Goal: Information Seeking & Learning: Learn about a topic

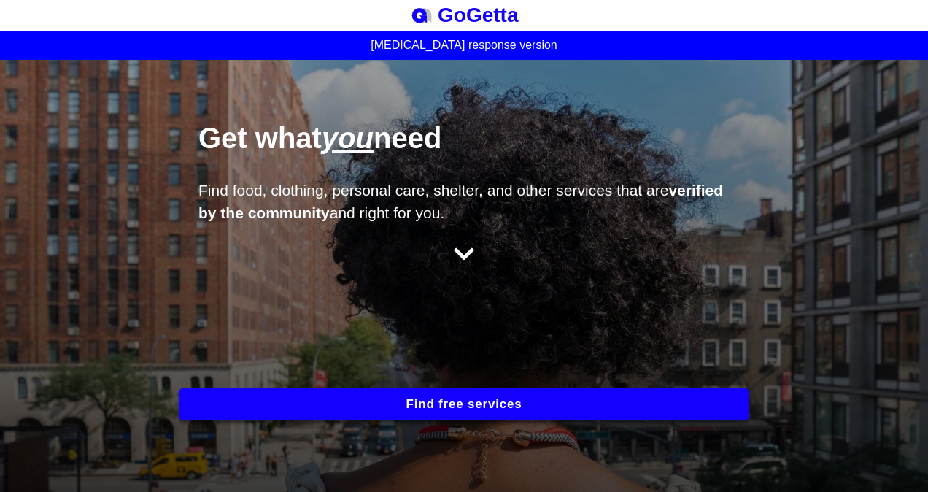
click at [438, 400] on button "Find free services" at bounding box center [463, 404] width 569 height 32
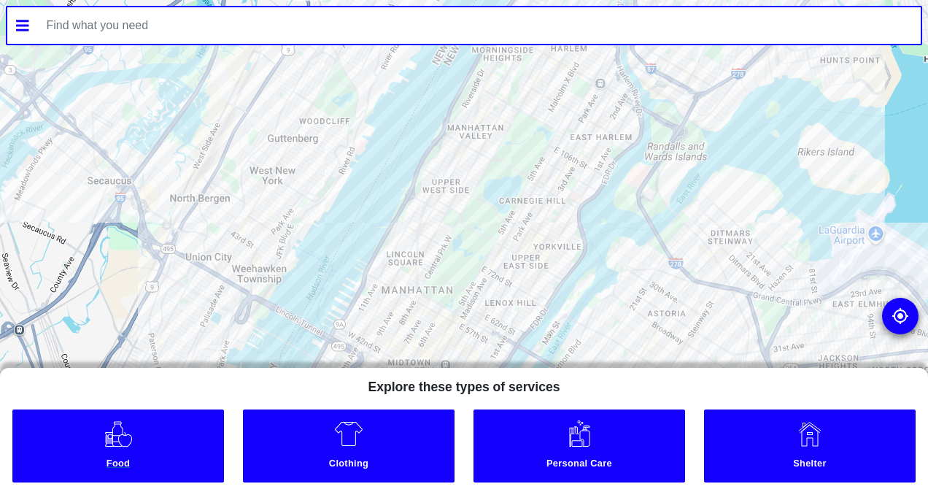
click at [198, 448] on link "Food" at bounding box center [118, 445] width 212 height 73
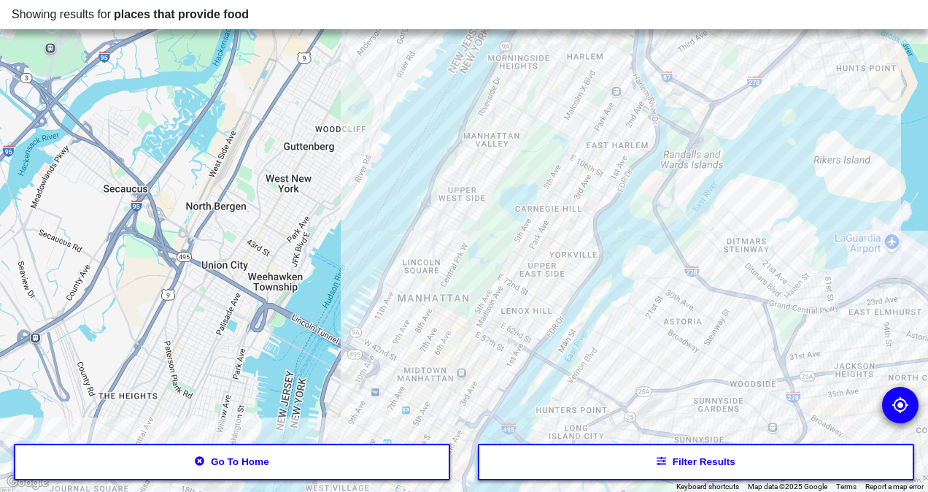
click at [677, 466] on button "Filter results" at bounding box center [696, 462] width 436 height 36
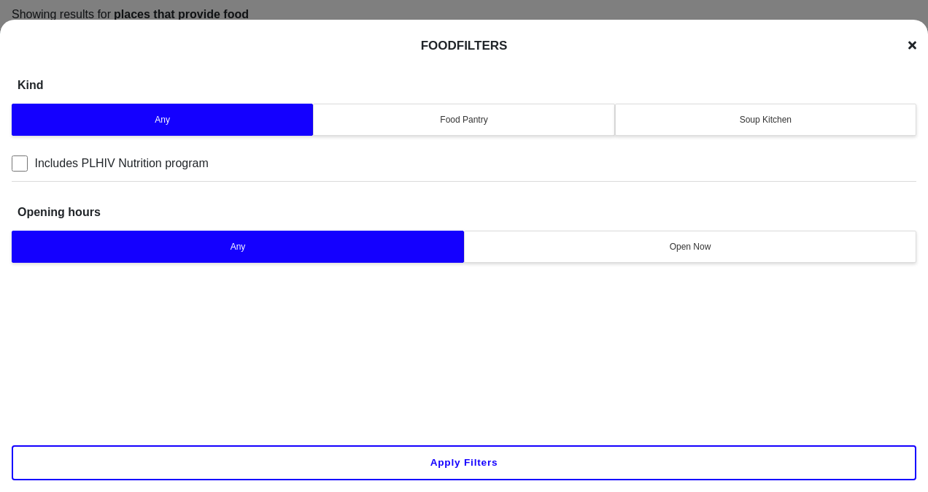
click at [473, 118] on div "Food Pantry" at bounding box center [463, 119] width 282 height 13
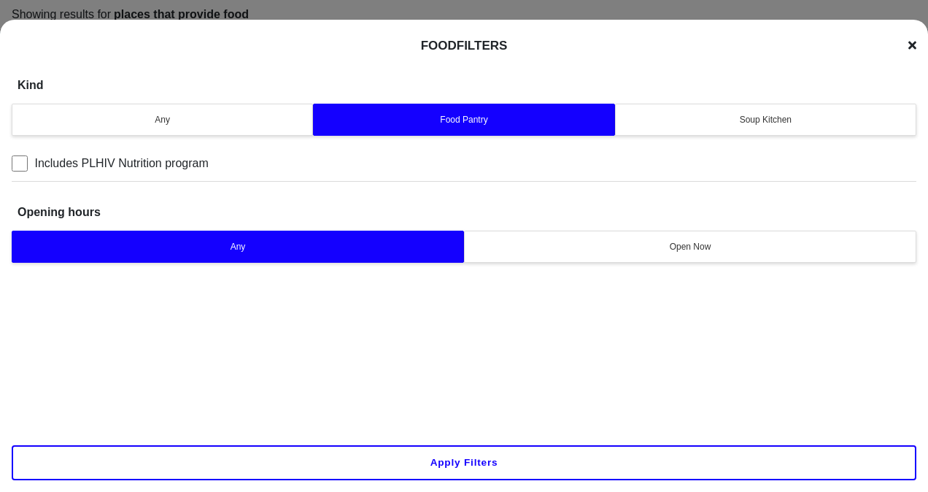
click at [490, 460] on button "Apply filters" at bounding box center [464, 462] width 905 height 35
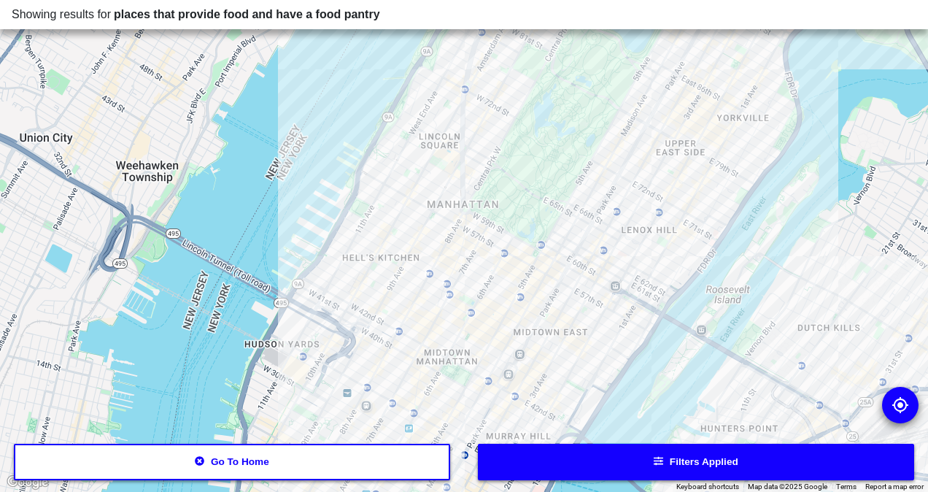
drag, startPoint x: 532, startPoint y: 227, endPoint x: 533, endPoint y: 285, distance: 57.6
click at [533, 285] on div at bounding box center [464, 246] width 928 height 492
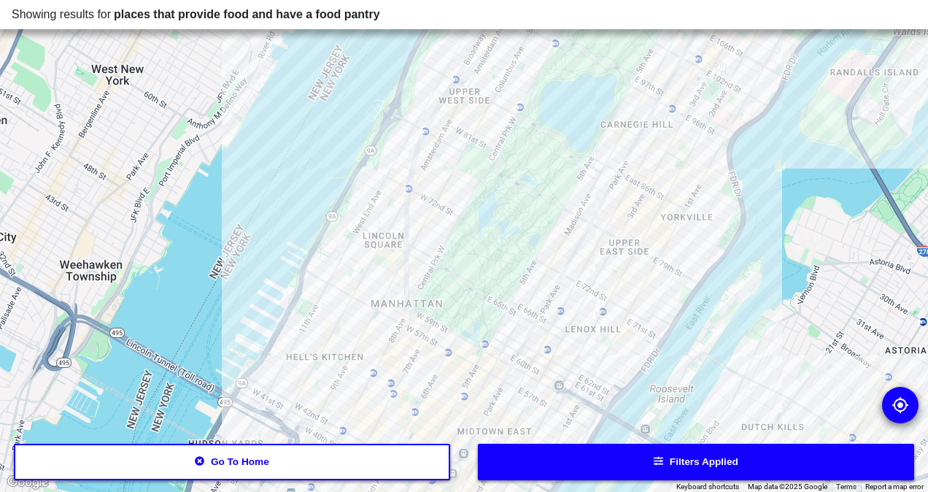
drag, startPoint x: 633, startPoint y: 128, endPoint x: 519, endPoint y: 430, distance: 323.2
click at [522, 373] on div at bounding box center [464, 246] width 928 height 492
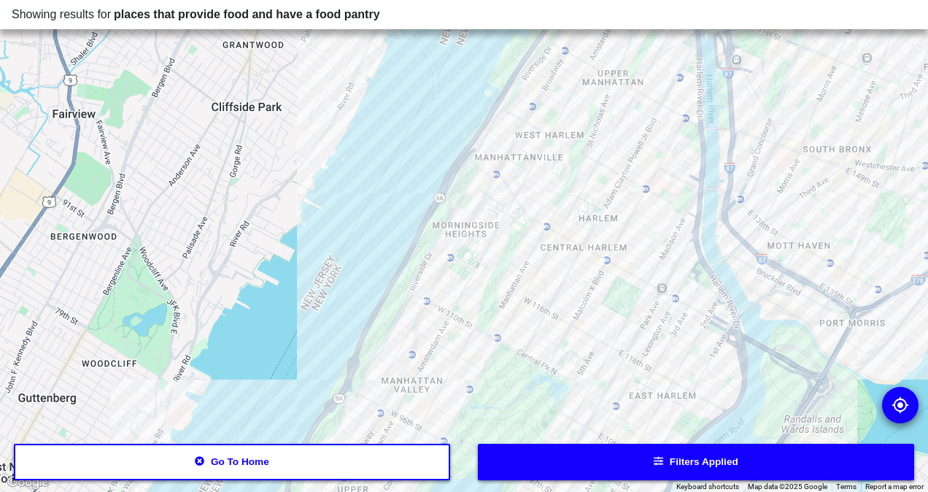
drag, startPoint x: 561, startPoint y: 352, endPoint x: 521, endPoint y: 529, distance: 181.8
click at [521, 0] on html "Showing results for places that provide food and have a food pantry ← Move left…" at bounding box center [464, 0] width 928 height 0
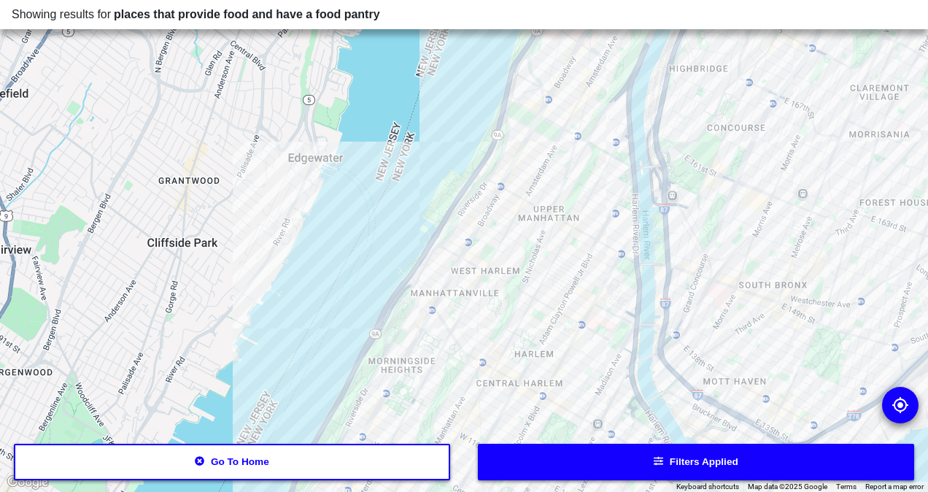
drag, startPoint x: 632, startPoint y: 274, endPoint x: 591, endPoint y: 287, distance: 42.9
click at [591, 287] on div at bounding box center [464, 246] width 928 height 492
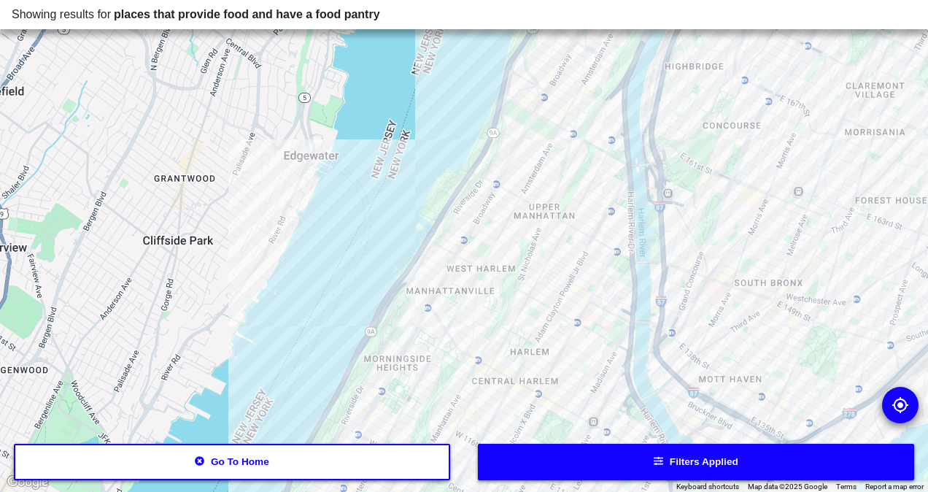
click at [550, 306] on div at bounding box center [464, 246] width 928 height 492
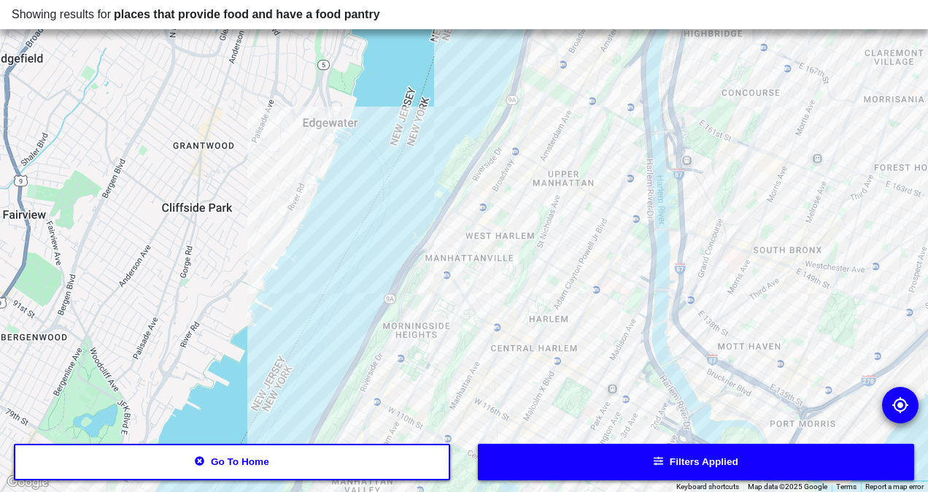
drag, startPoint x: 687, startPoint y: 132, endPoint x: 708, endPoint y: 97, distance: 40.5
click at [708, 97] on div at bounding box center [464, 246] width 928 height 492
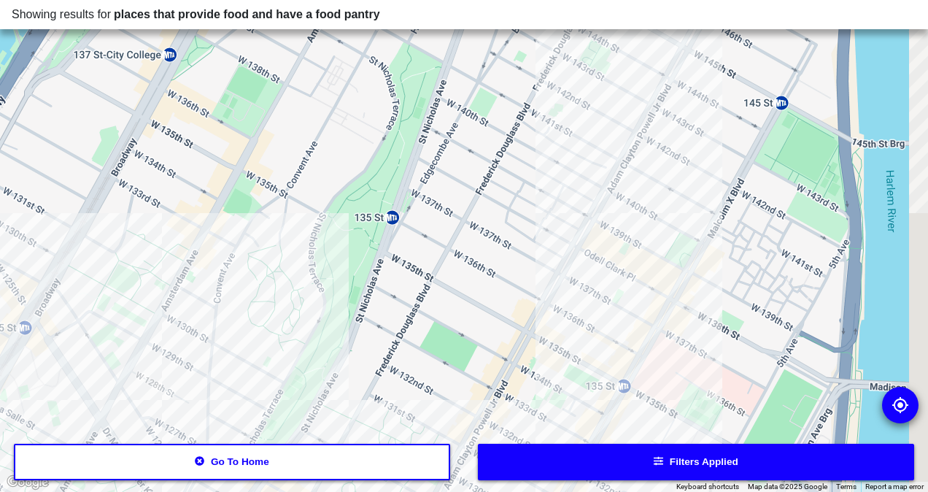
drag, startPoint x: 676, startPoint y: 188, endPoint x: 606, endPoint y: 263, distance: 102.7
click at [606, 263] on div at bounding box center [464, 246] width 928 height 492
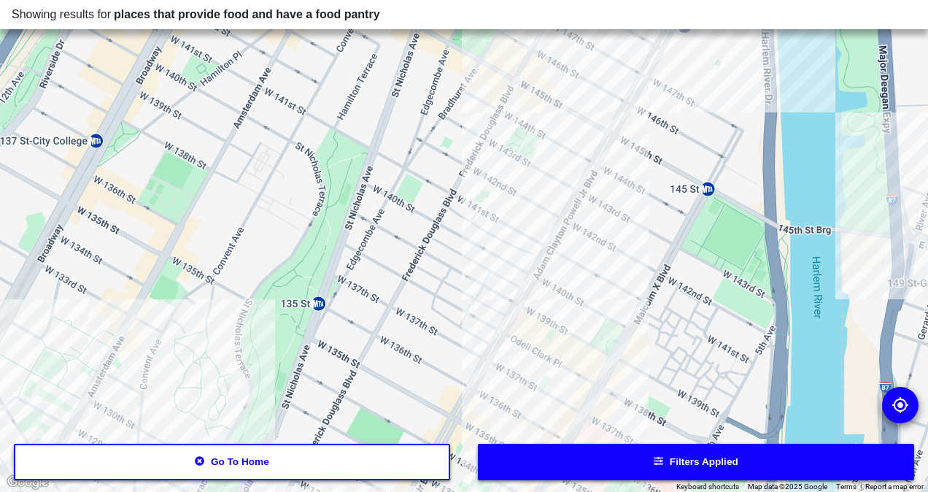
drag, startPoint x: 648, startPoint y: 206, endPoint x: 515, endPoint y: 278, distance: 151.2
click at [515, 278] on div at bounding box center [464, 246] width 928 height 492
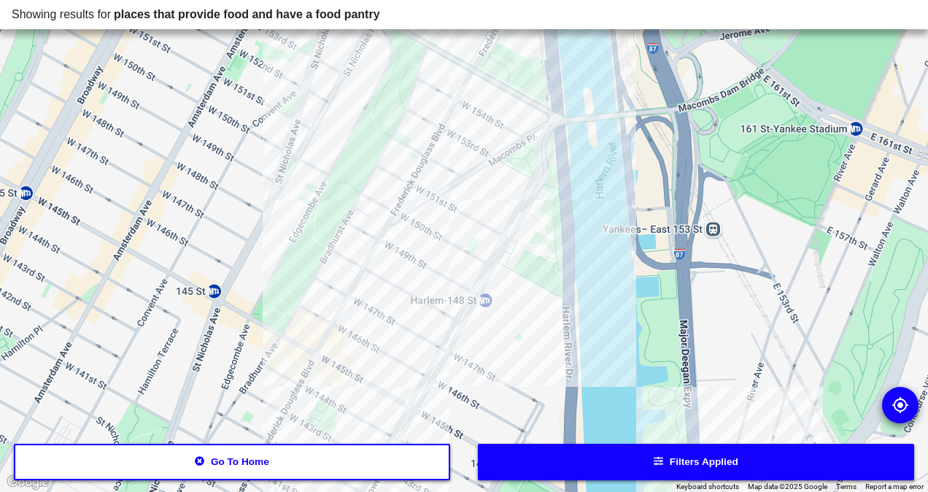
drag, startPoint x: 595, startPoint y: 183, endPoint x: 572, endPoint y: 382, distance: 199.8
click at [572, 382] on div at bounding box center [464, 246] width 928 height 492
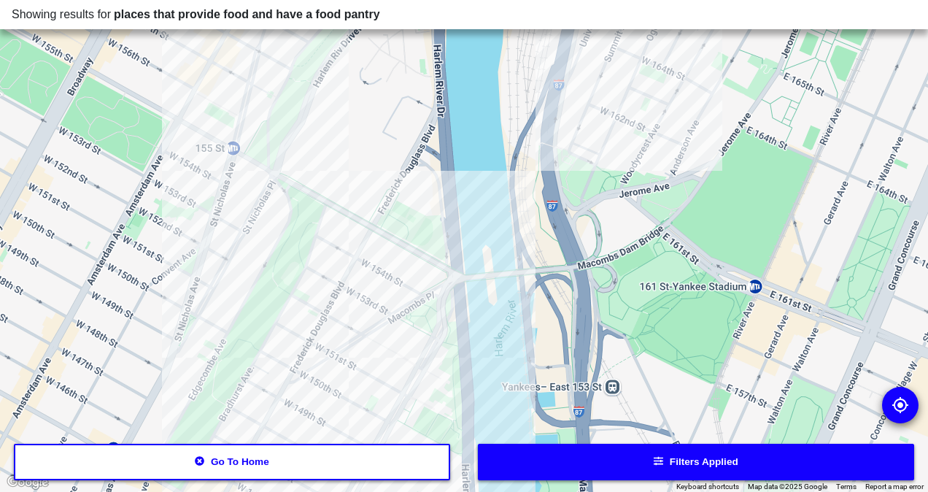
drag, startPoint x: 649, startPoint y: 324, endPoint x: 496, endPoint y: 495, distance: 229.4
click at [496, 0] on html "Showing results for places that provide food and have a food pantry ← Move left…" at bounding box center [464, 0] width 928 height 0
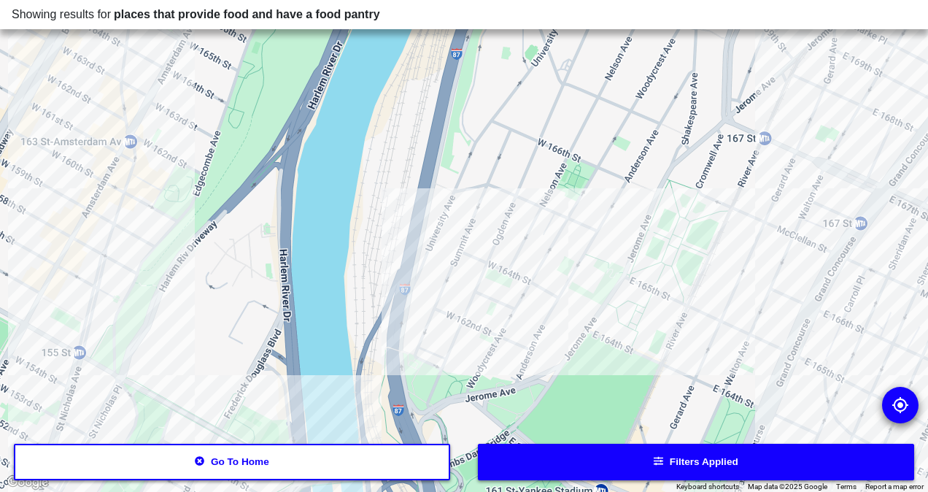
drag, startPoint x: 523, startPoint y: 348, endPoint x: 477, endPoint y: 488, distance: 147.4
click at [477, 488] on div at bounding box center [464, 246] width 928 height 492
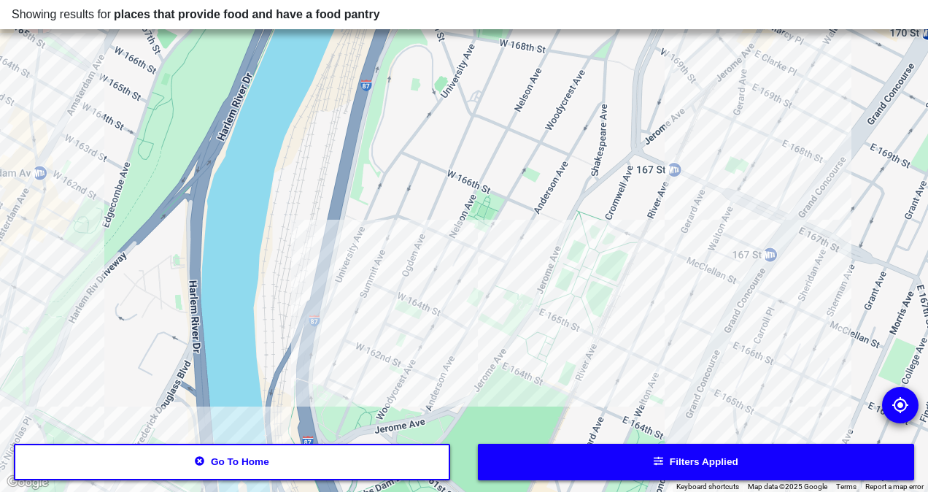
drag, startPoint x: 845, startPoint y: 142, endPoint x: 781, endPoint y: 148, distance: 63.8
click at [781, 148] on div at bounding box center [464, 246] width 928 height 492
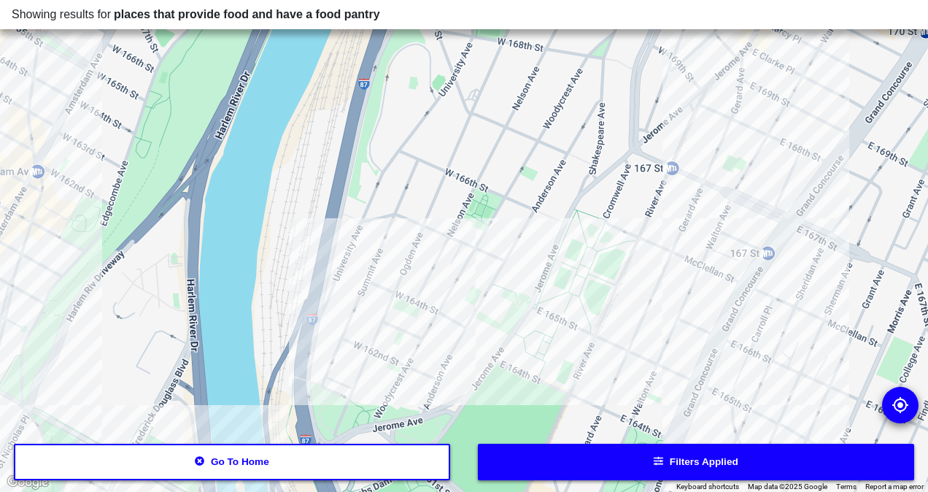
click at [746, 124] on div at bounding box center [464, 246] width 928 height 492
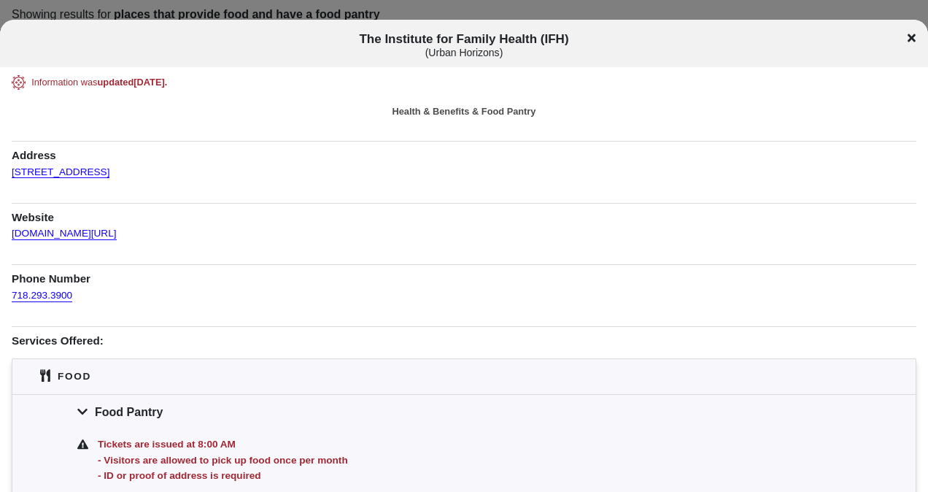
drag, startPoint x: 426, startPoint y: 287, endPoint x: 369, endPoint y: 297, distance: 57.7
click at [369, 297] on div "718.293.3900" at bounding box center [464, 296] width 905 height 18
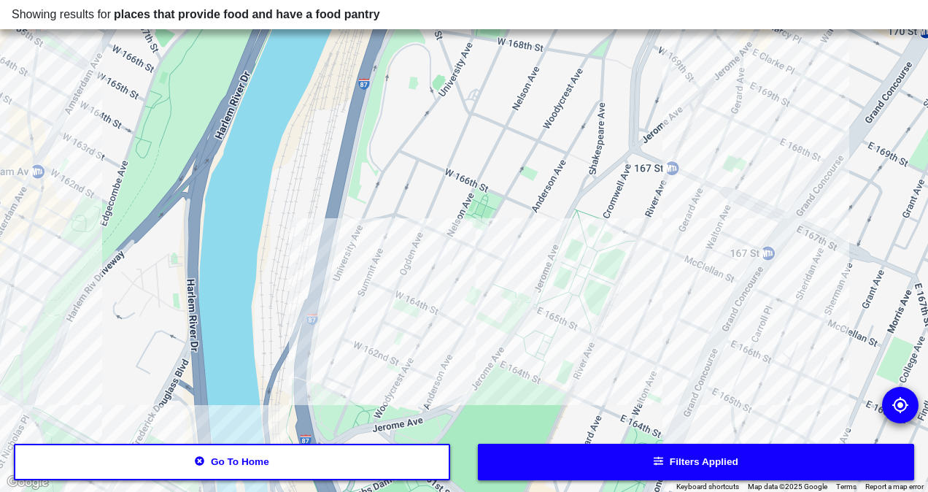
click at [840, 119] on div at bounding box center [464, 246] width 928 height 492
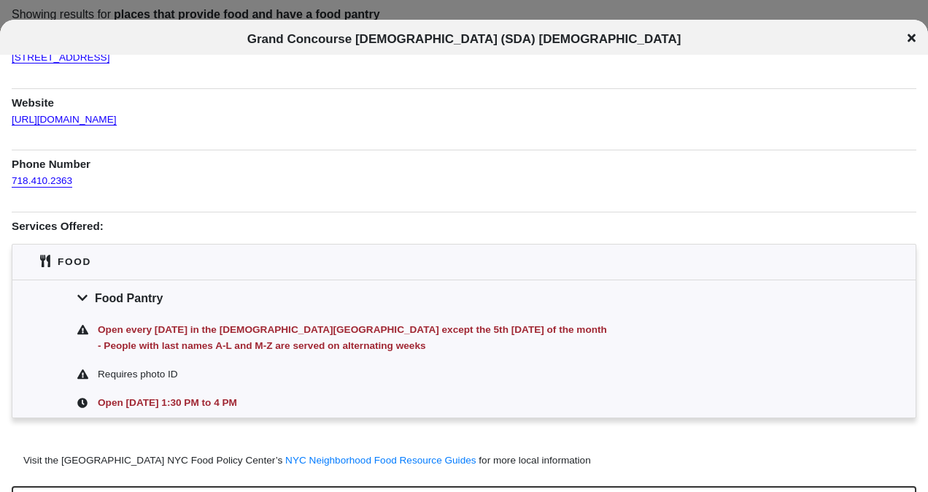
scroll to position [146, 0]
